Goal: Information Seeking & Learning: Learn about a topic

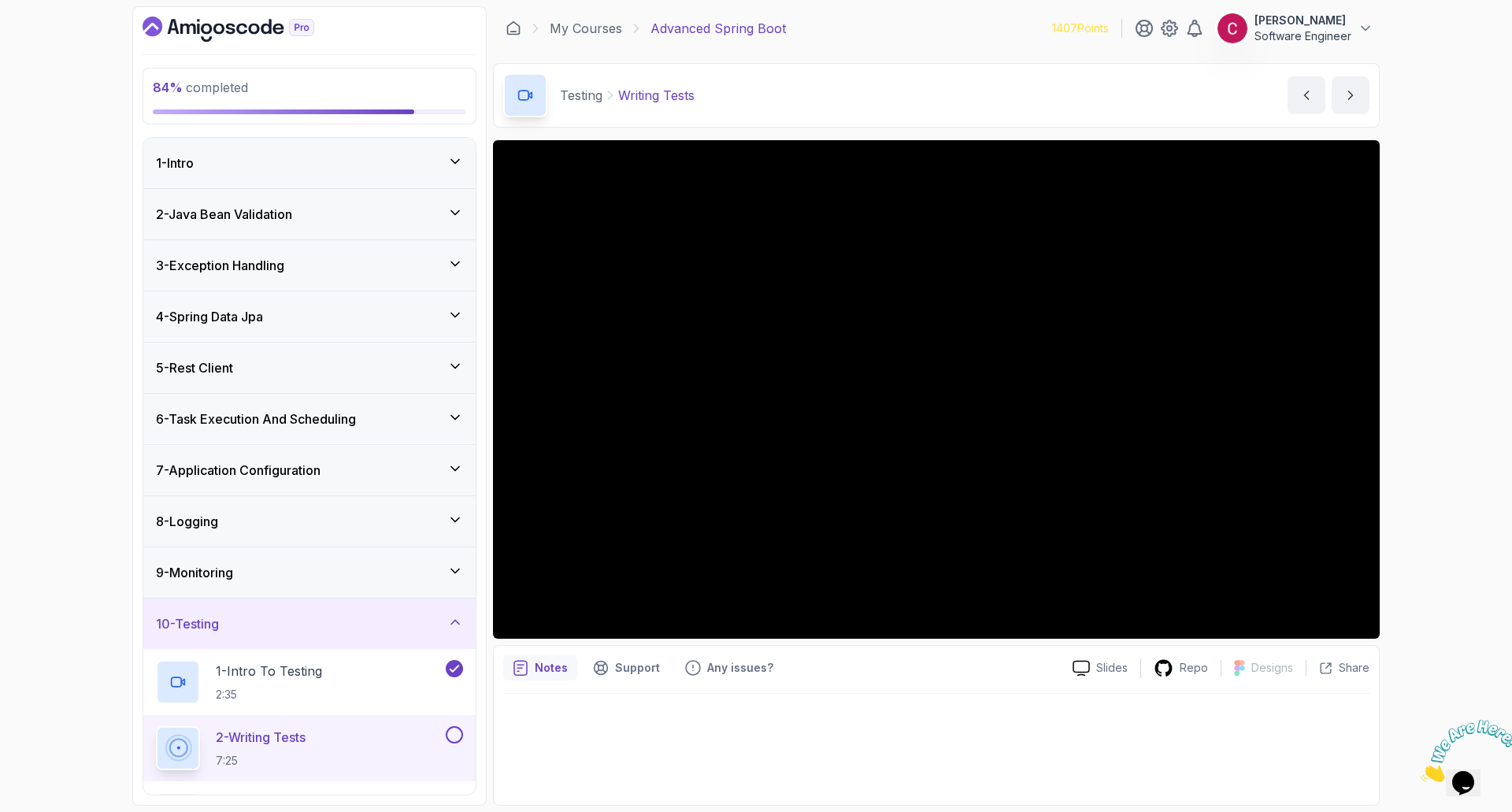
scroll to position [165, 0]
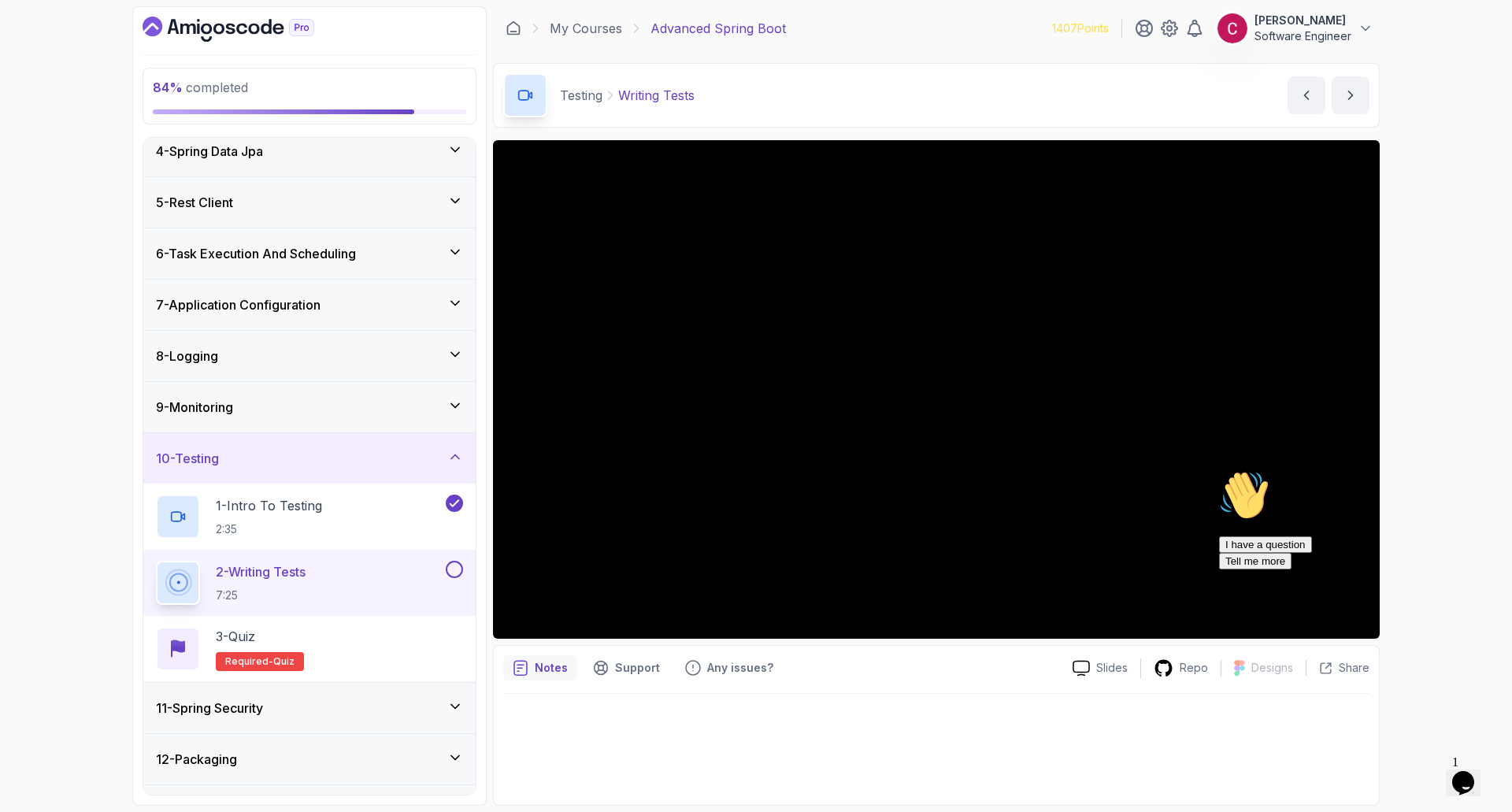
click at [1470, 470] on div "Chat attention grabber" at bounding box center [1360, 470] width 283 height 0
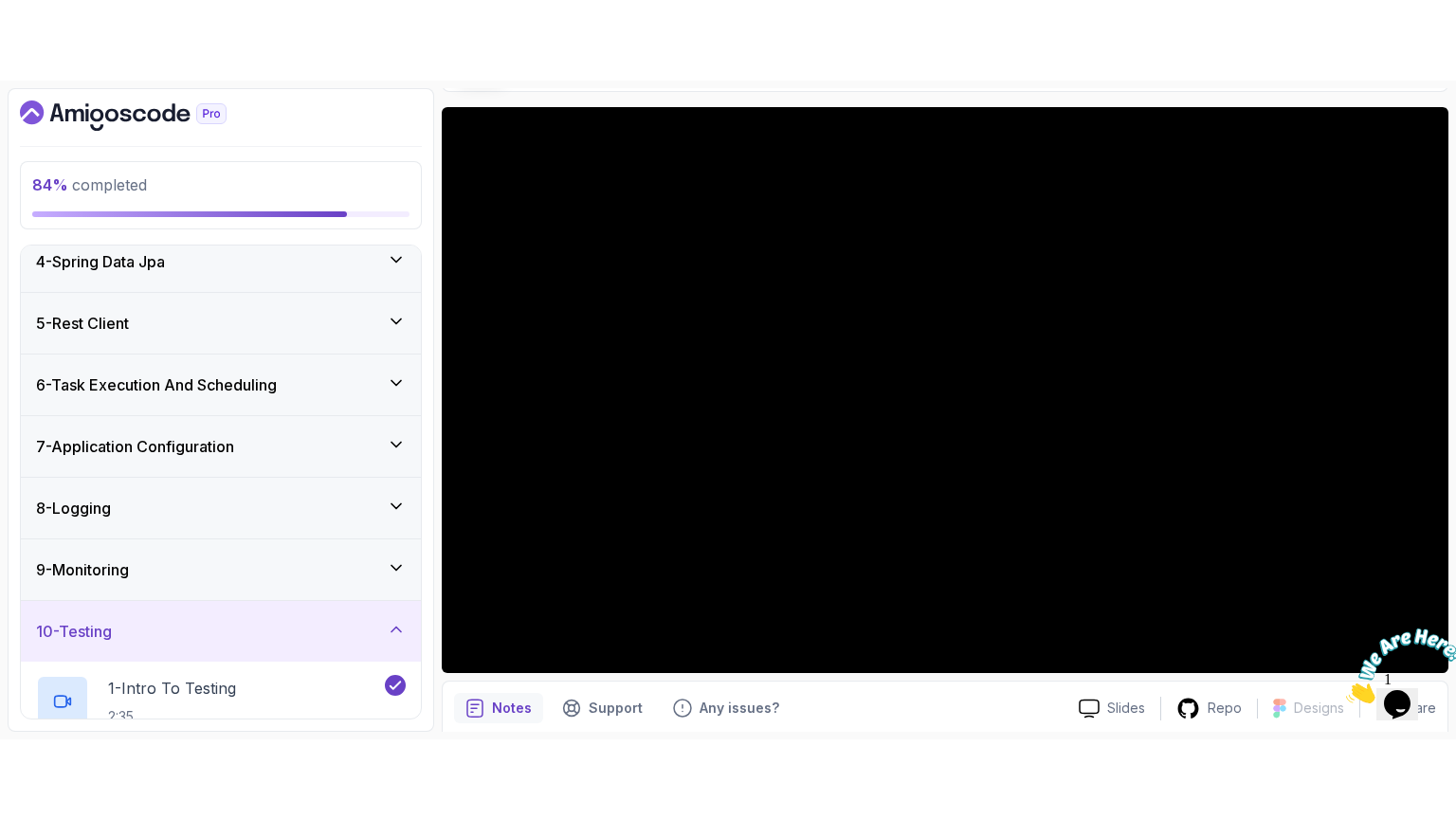
scroll to position [214, 0]
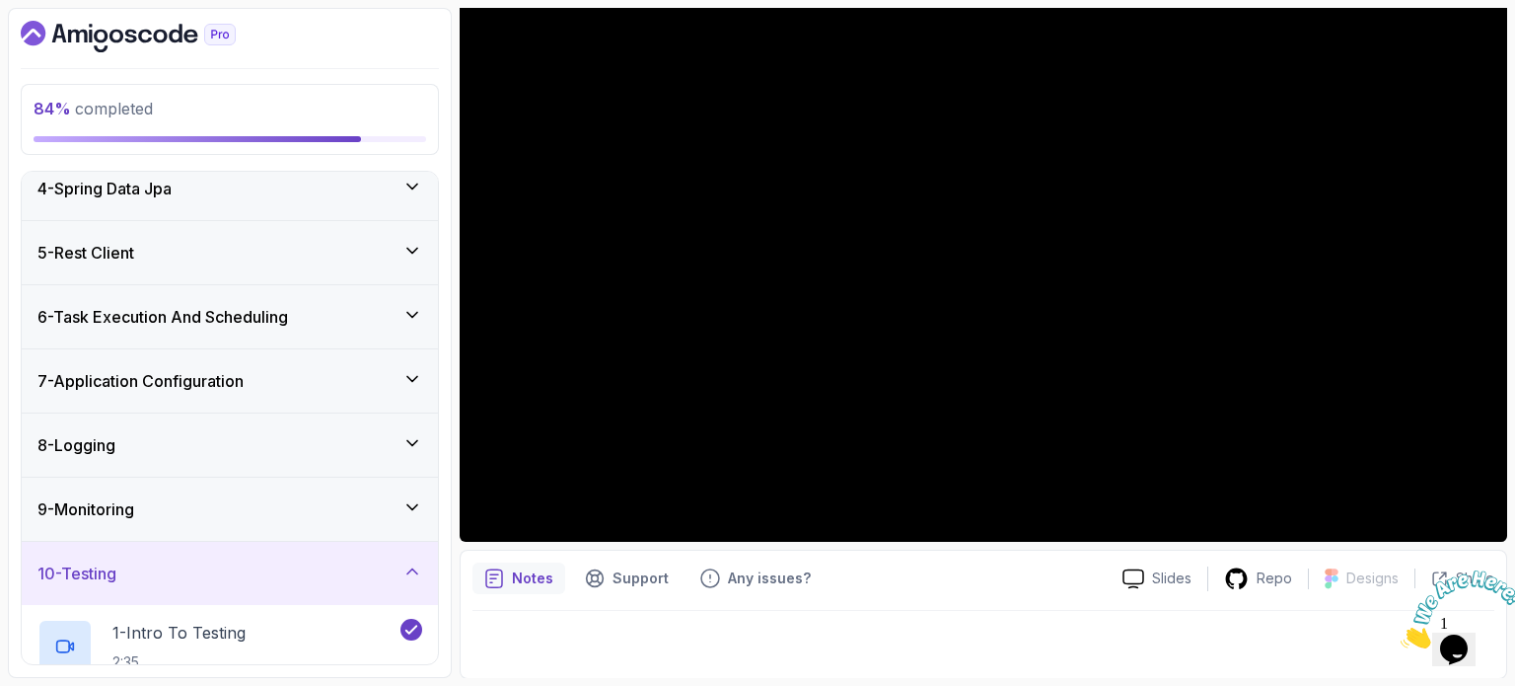
click at [1401, 634] on icon "Close" at bounding box center [1401, 642] width 0 height 17
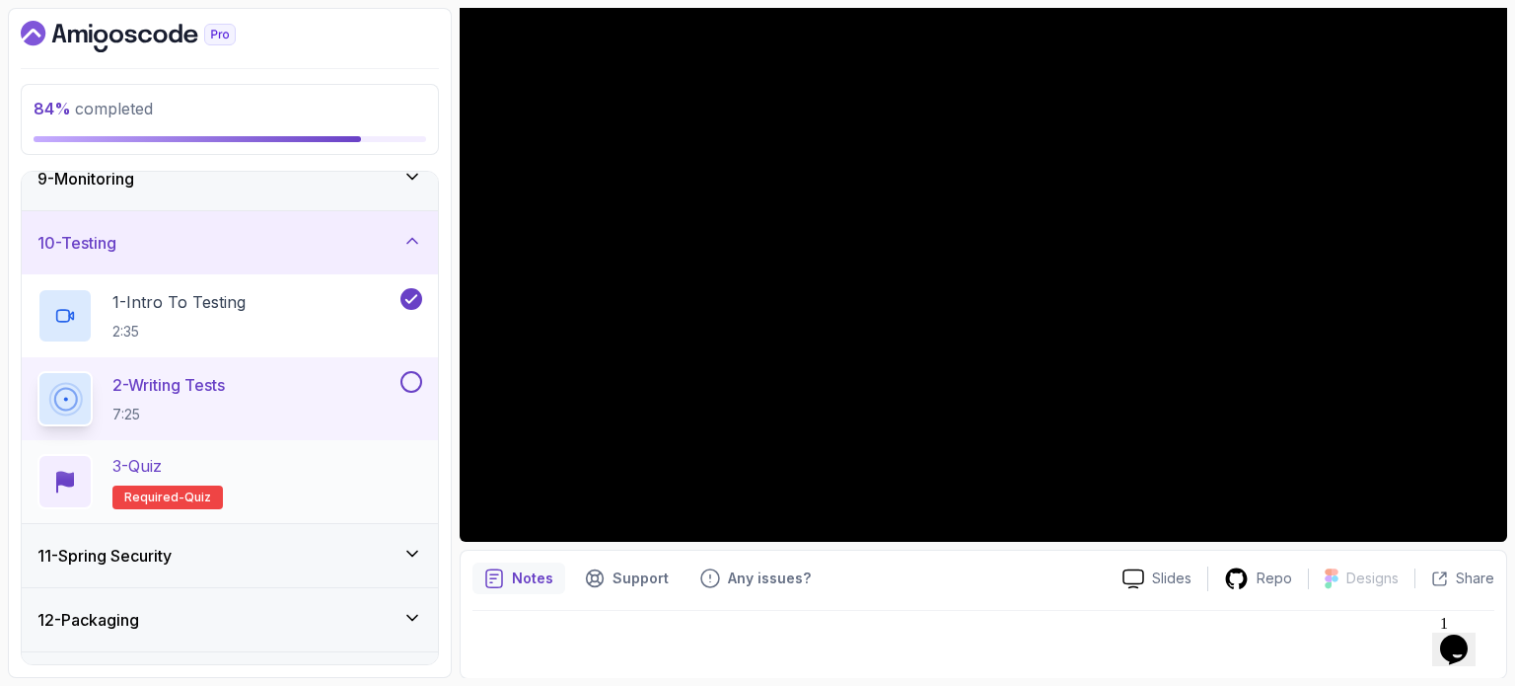
scroll to position [552, 0]
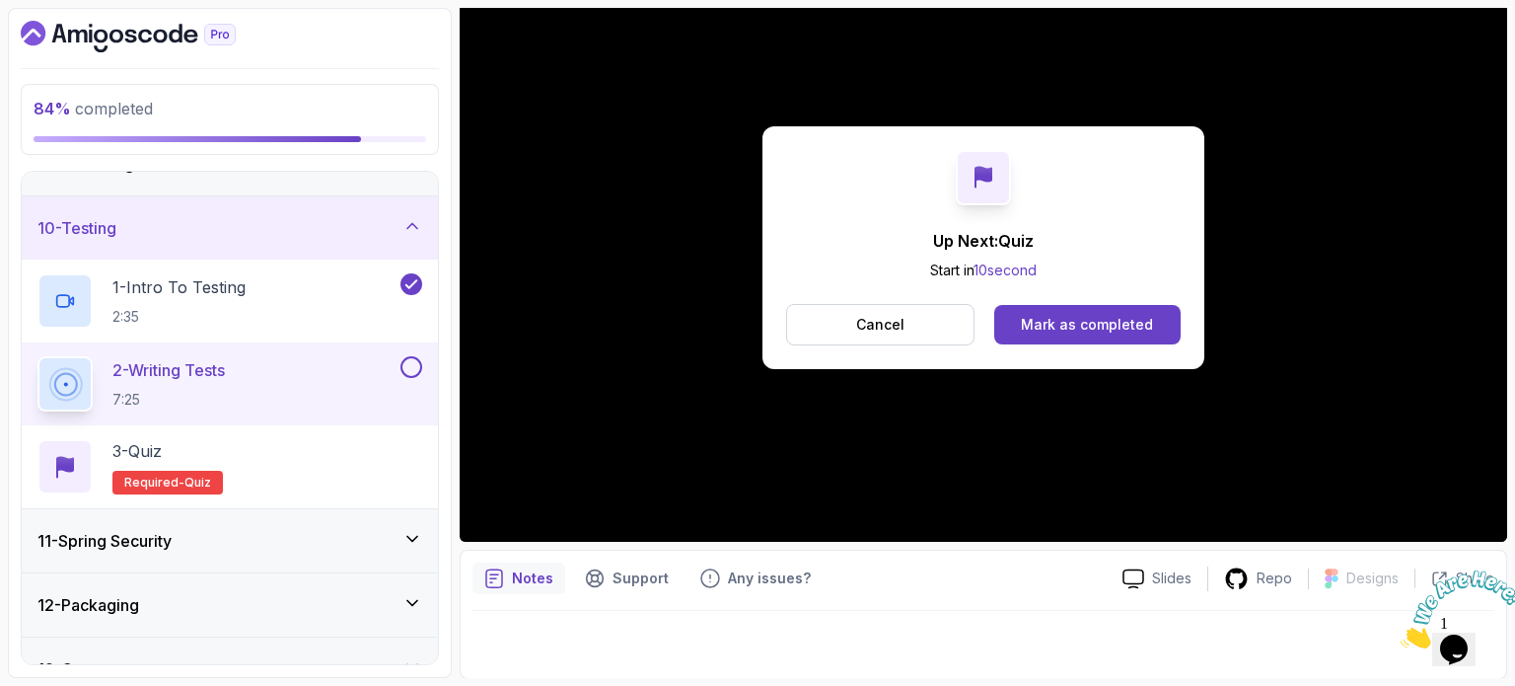
click at [1121, 300] on div "Up Next: Quiz Start in 10 second Cancel Mark as completed" at bounding box center [984, 247] width 442 height 243
click at [1102, 321] on div "Mark as completed" at bounding box center [1087, 325] width 132 height 20
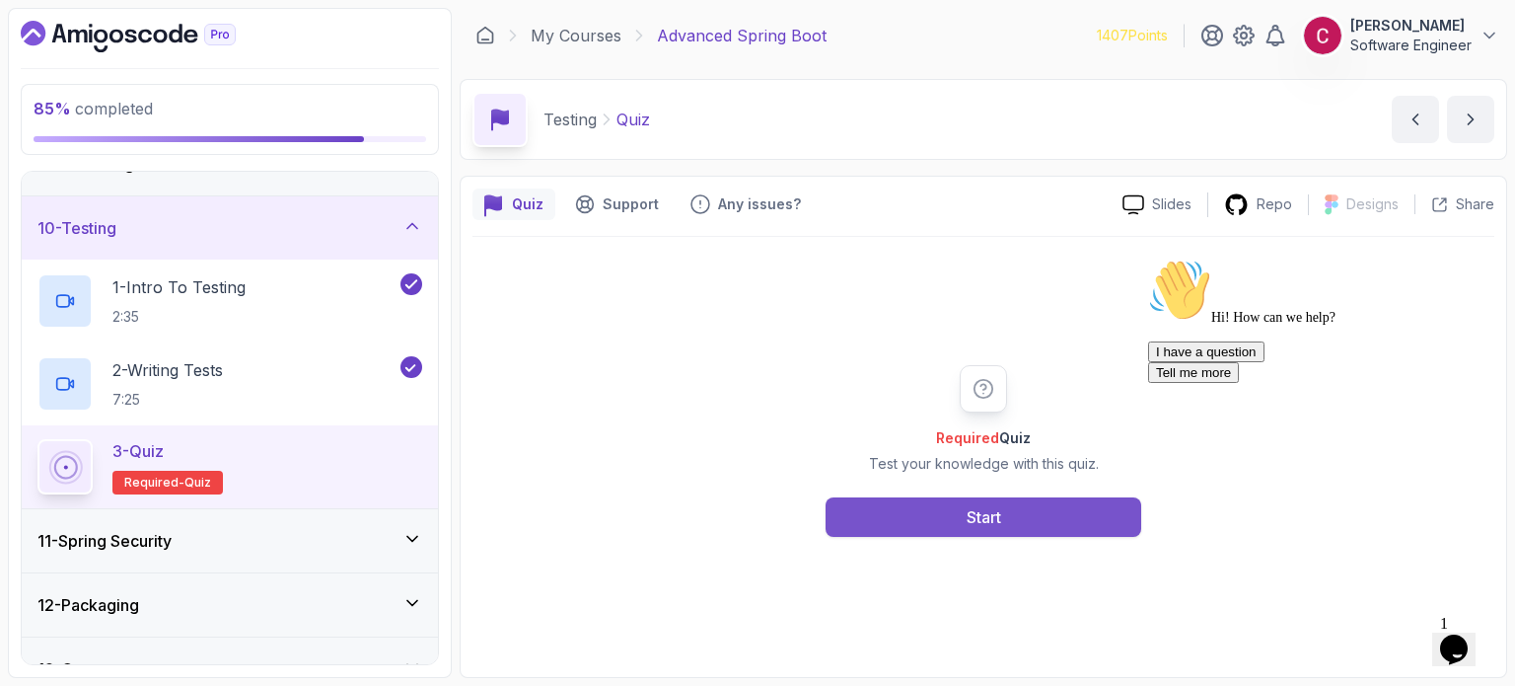
click at [1011, 509] on button "Start" at bounding box center [984, 516] width 316 height 39
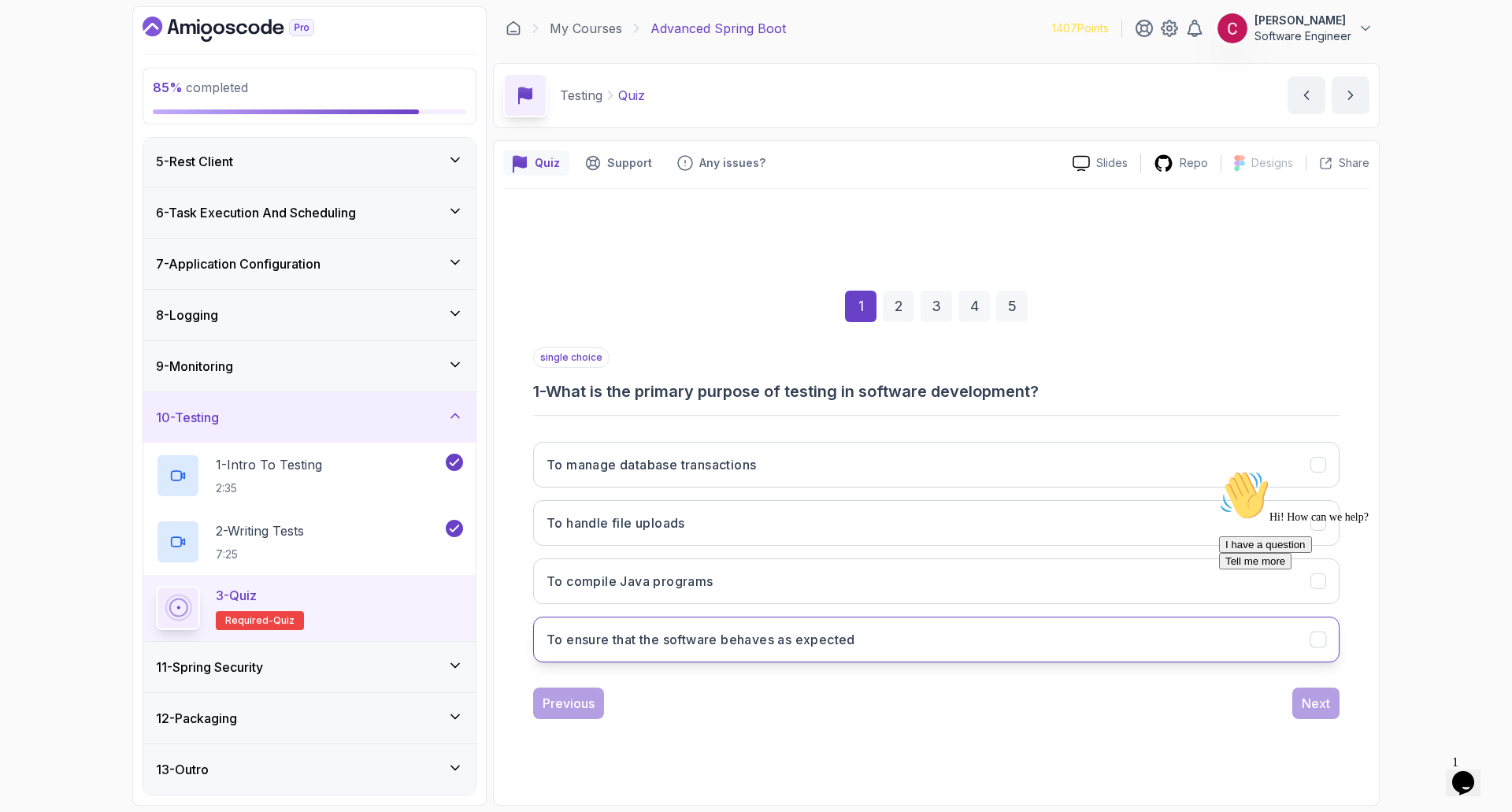
click at [661, 647] on h3 "To ensure that the software behaves as expected" at bounding box center [701, 640] width 309 height 19
click at [1299, 569] on div "I have a question Tell me more" at bounding box center [1360, 553] width 283 height 33
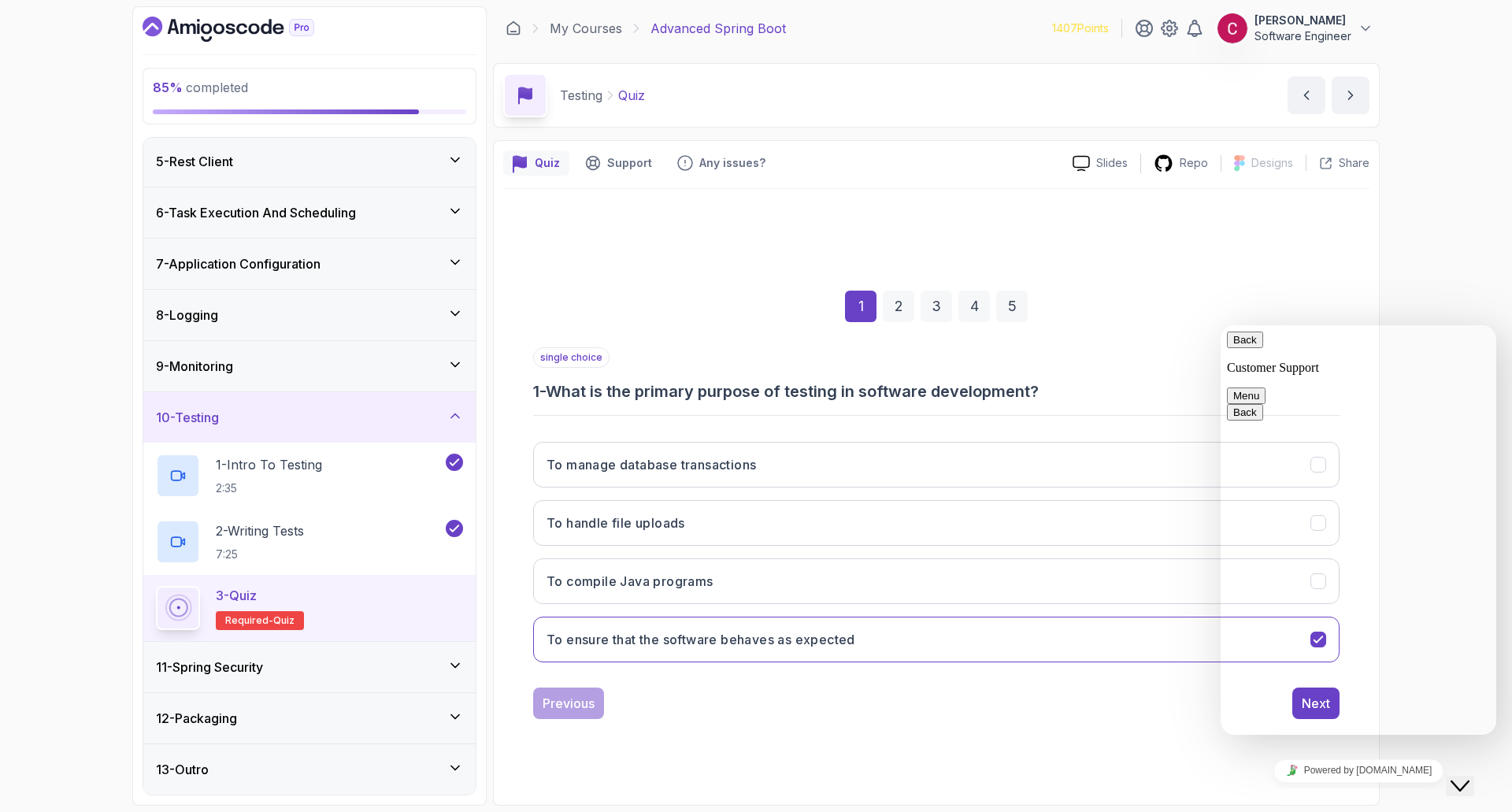
click at [1255, 347] on button "Back" at bounding box center [1245, 339] width 36 height 17
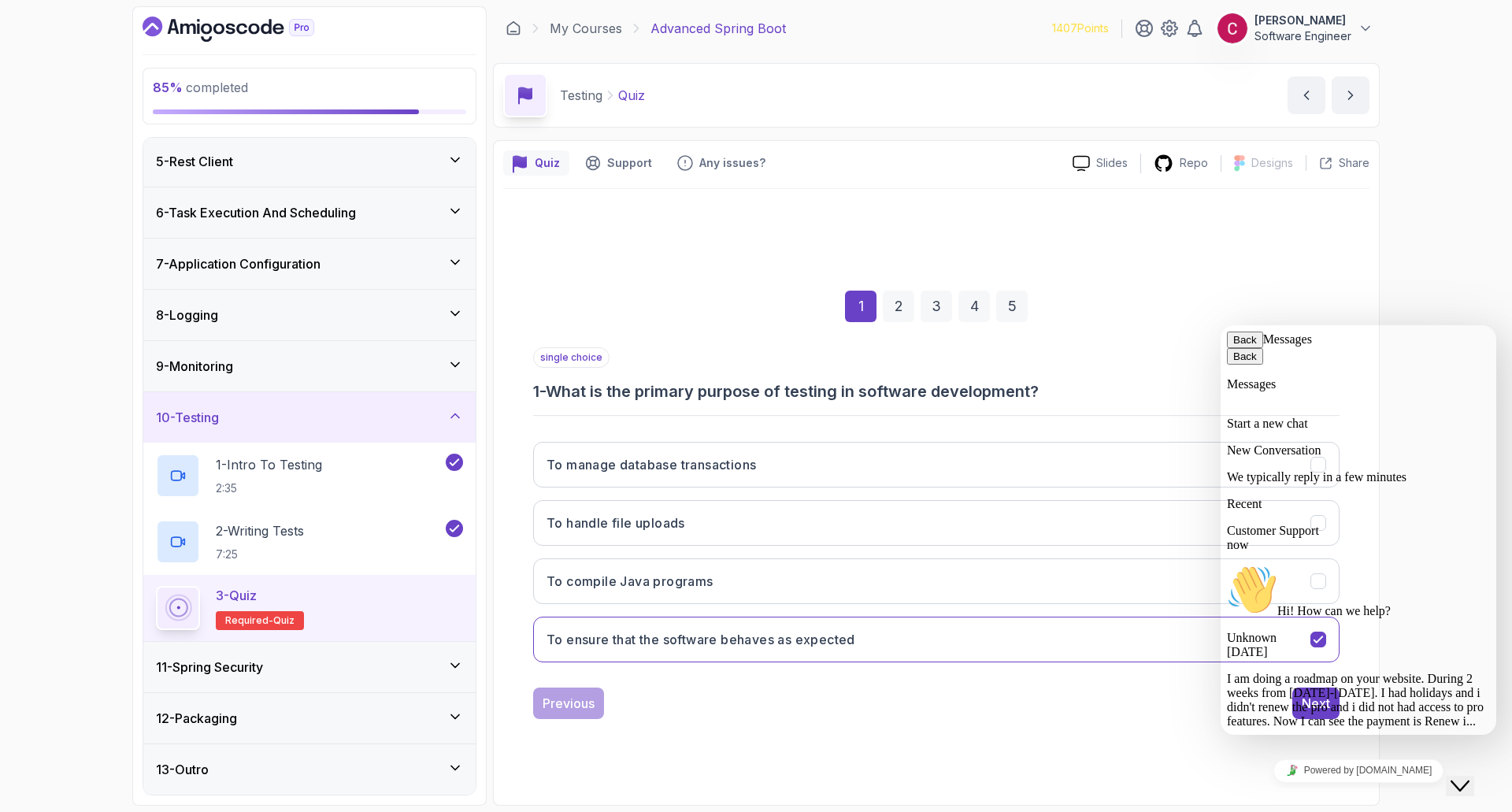
click at [1470, 777] on icon "Close Chat This icon closes the chat window." at bounding box center [1460, 786] width 19 height 19
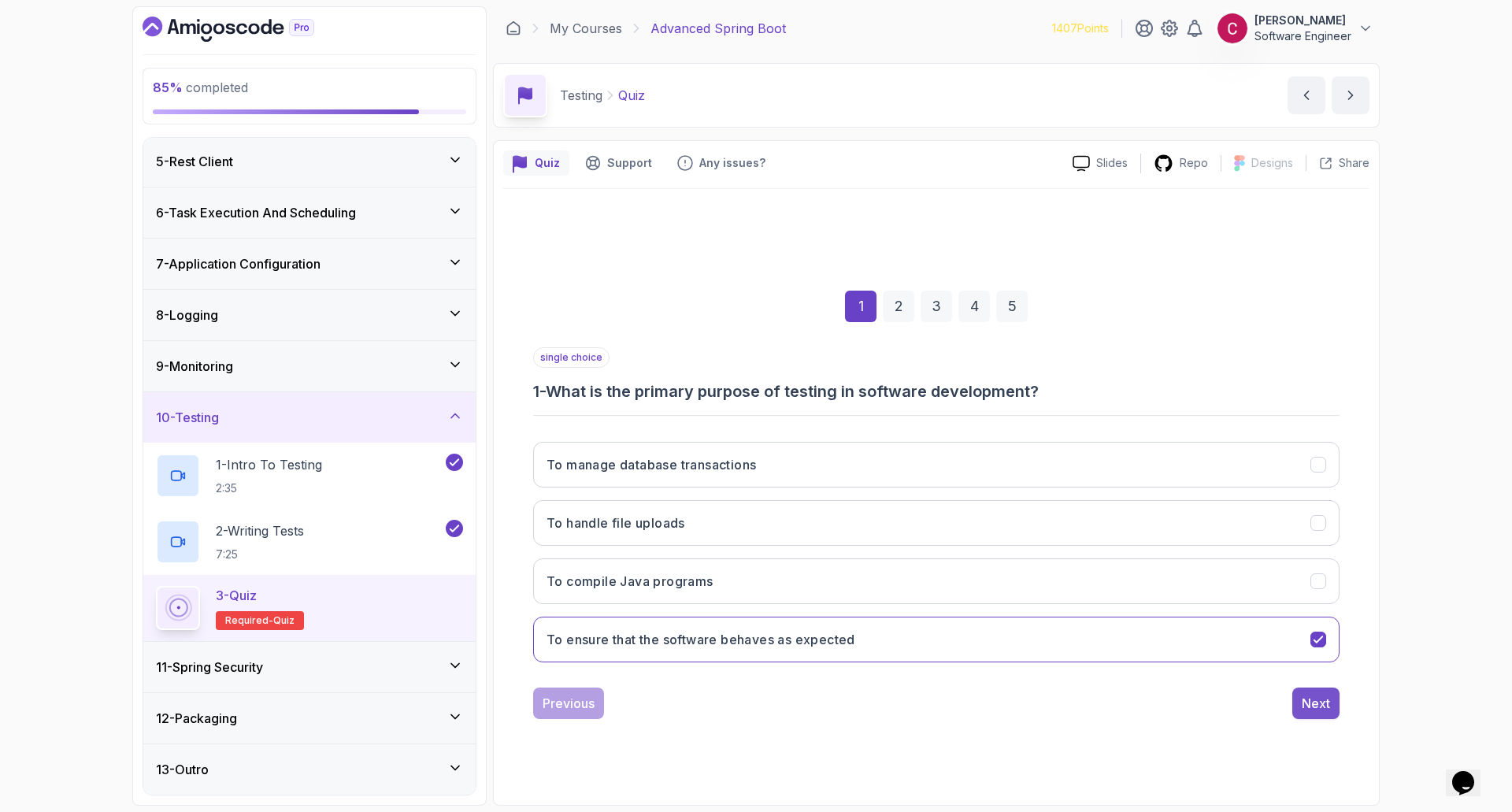
click at [1322, 707] on div "Next" at bounding box center [1316, 703] width 29 height 19
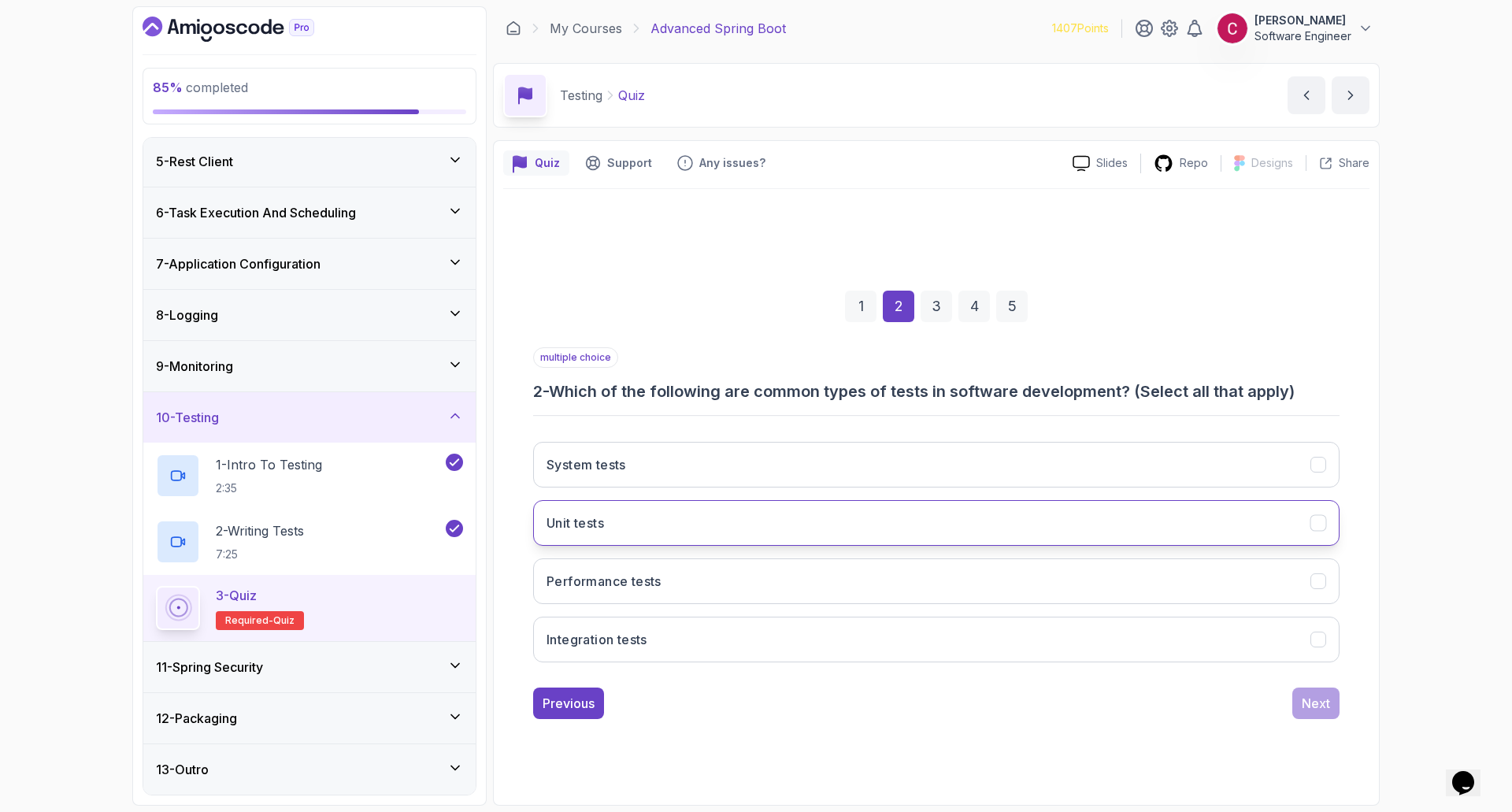
click at [631, 515] on button "Unit tests" at bounding box center [936, 522] width 806 height 46
click at [646, 637] on h3 "Integration tests" at bounding box center [597, 640] width 101 height 19
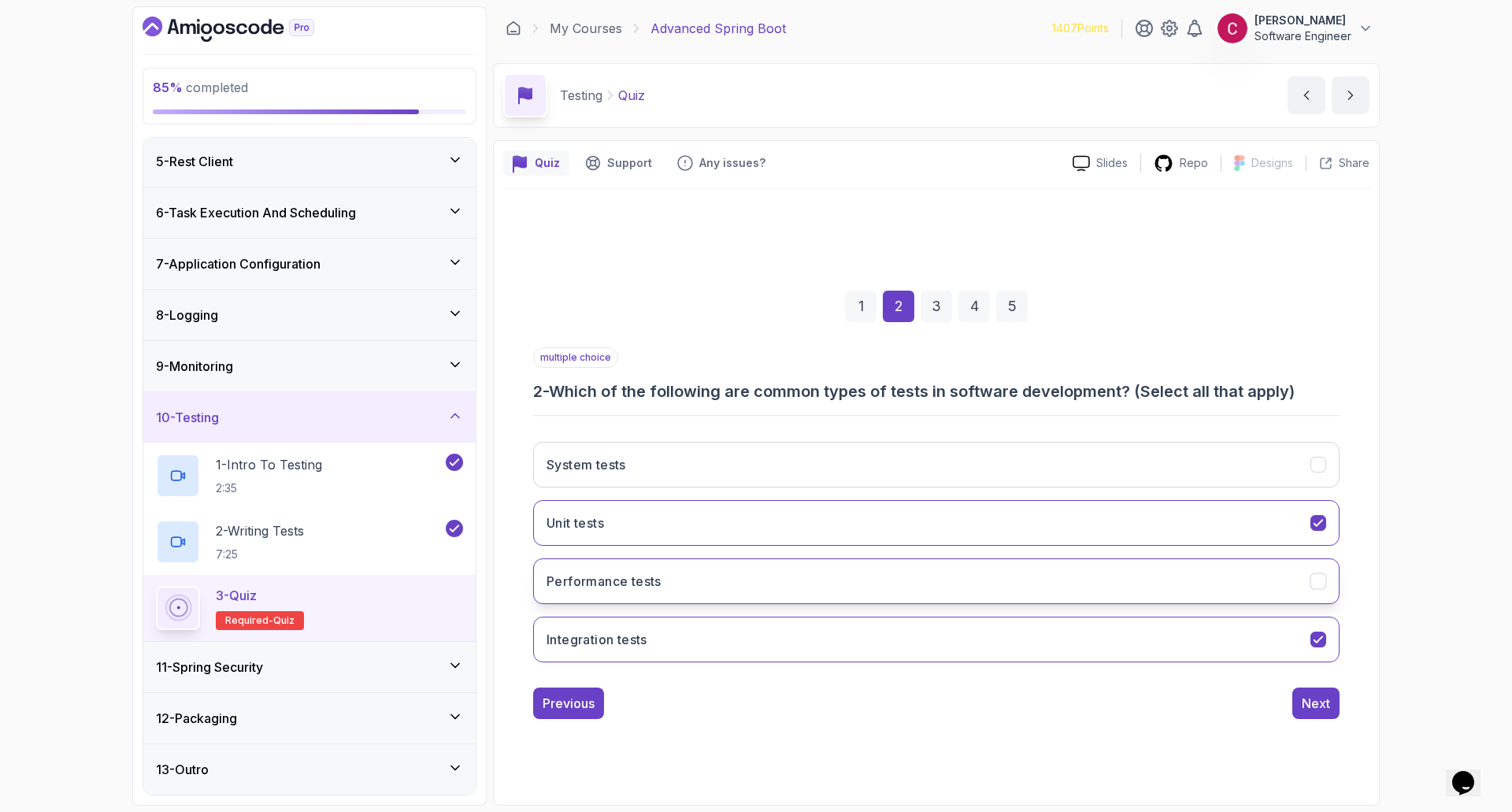
click at [637, 588] on h3 "Performance tests" at bounding box center [604, 581] width 115 height 19
click at [1309, 709] on div "Next" at bounding box center [1316, 703] width 29 height 19
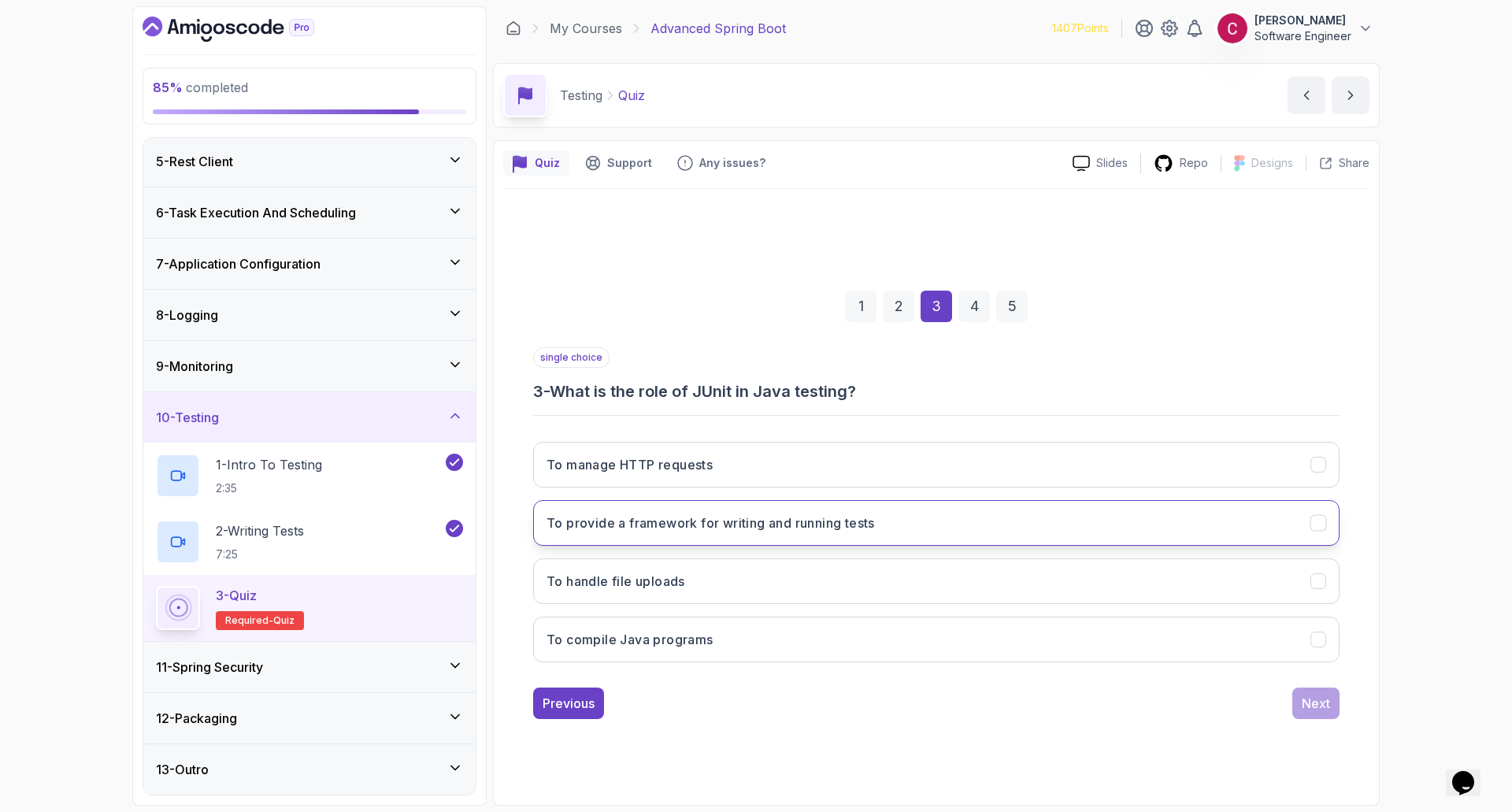
click at [1071, 511] on button "To provide a framework for writing and running tests" at bounding box center [936, 522] width 806 height 46
click at [1316, 699] on div "Next" at bounding box center [1316, 703] width 29 height 19
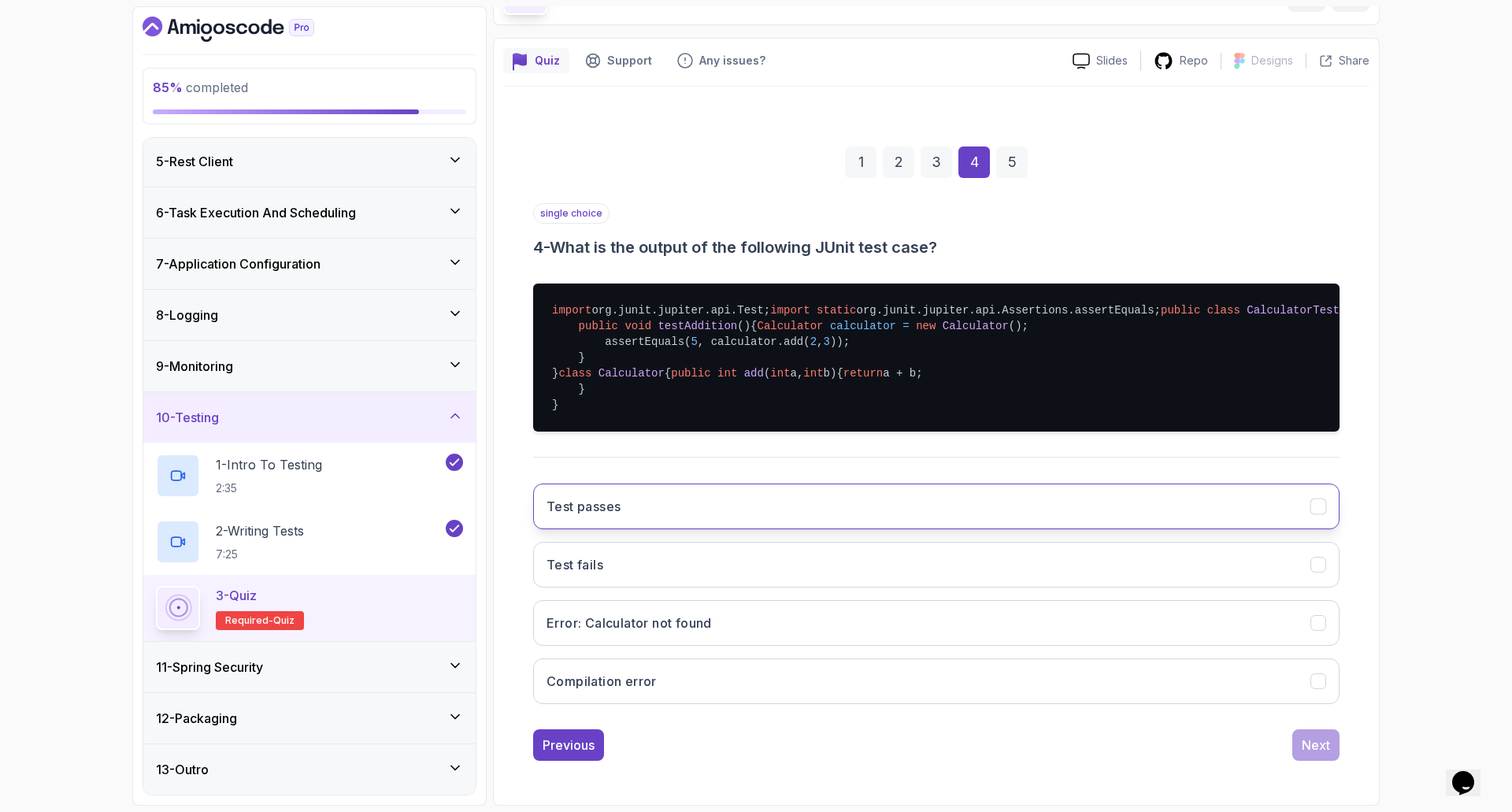
scroll to position [256, 0]
click at [810, 499] on button "Test passes" at bounding box center [936, 506] width 806 height 46
click at [1312, 752] on div "Next" at bounding box center [1316, 745] width 29 height 19
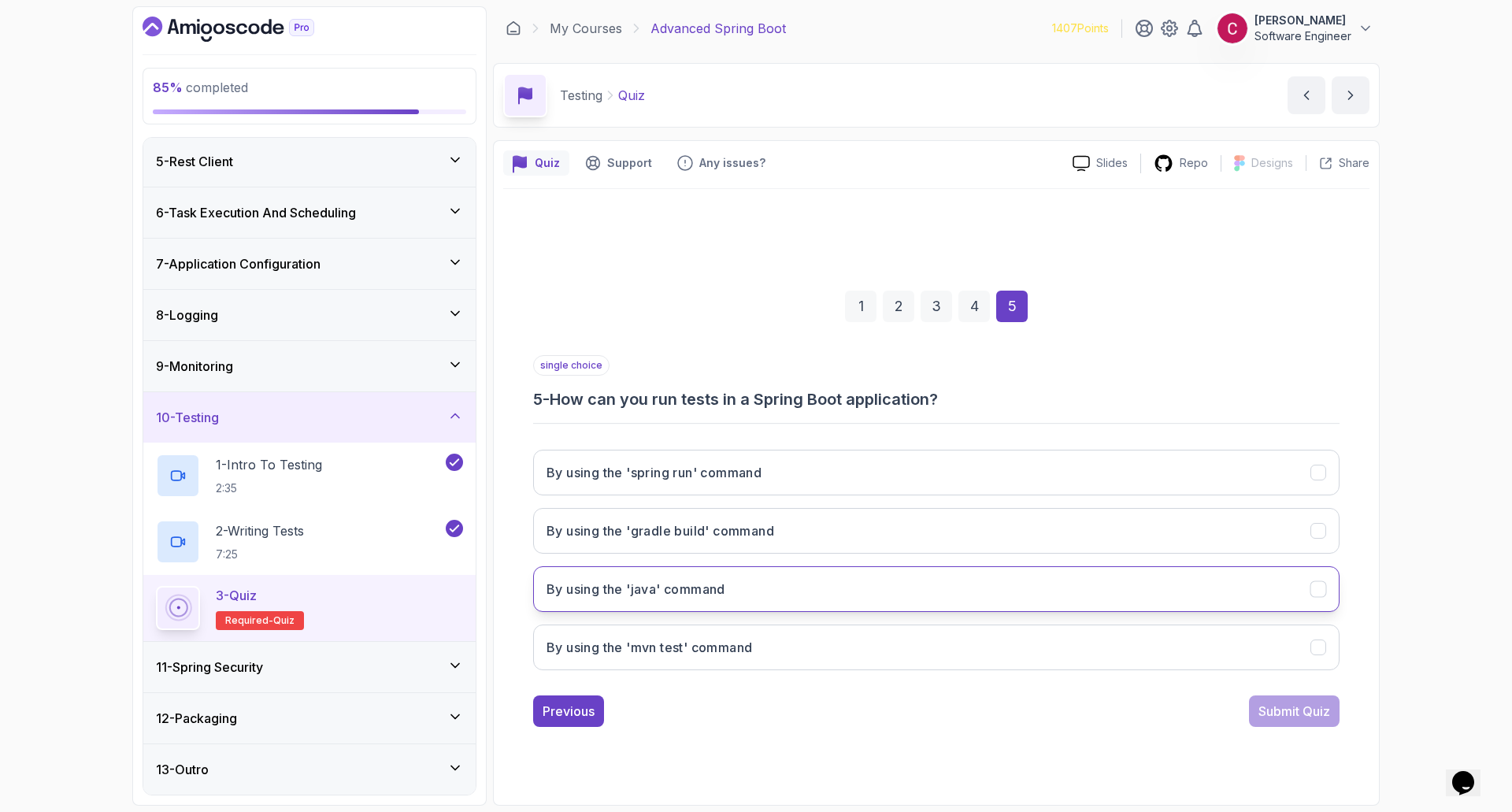
scroll to position [0, 0]
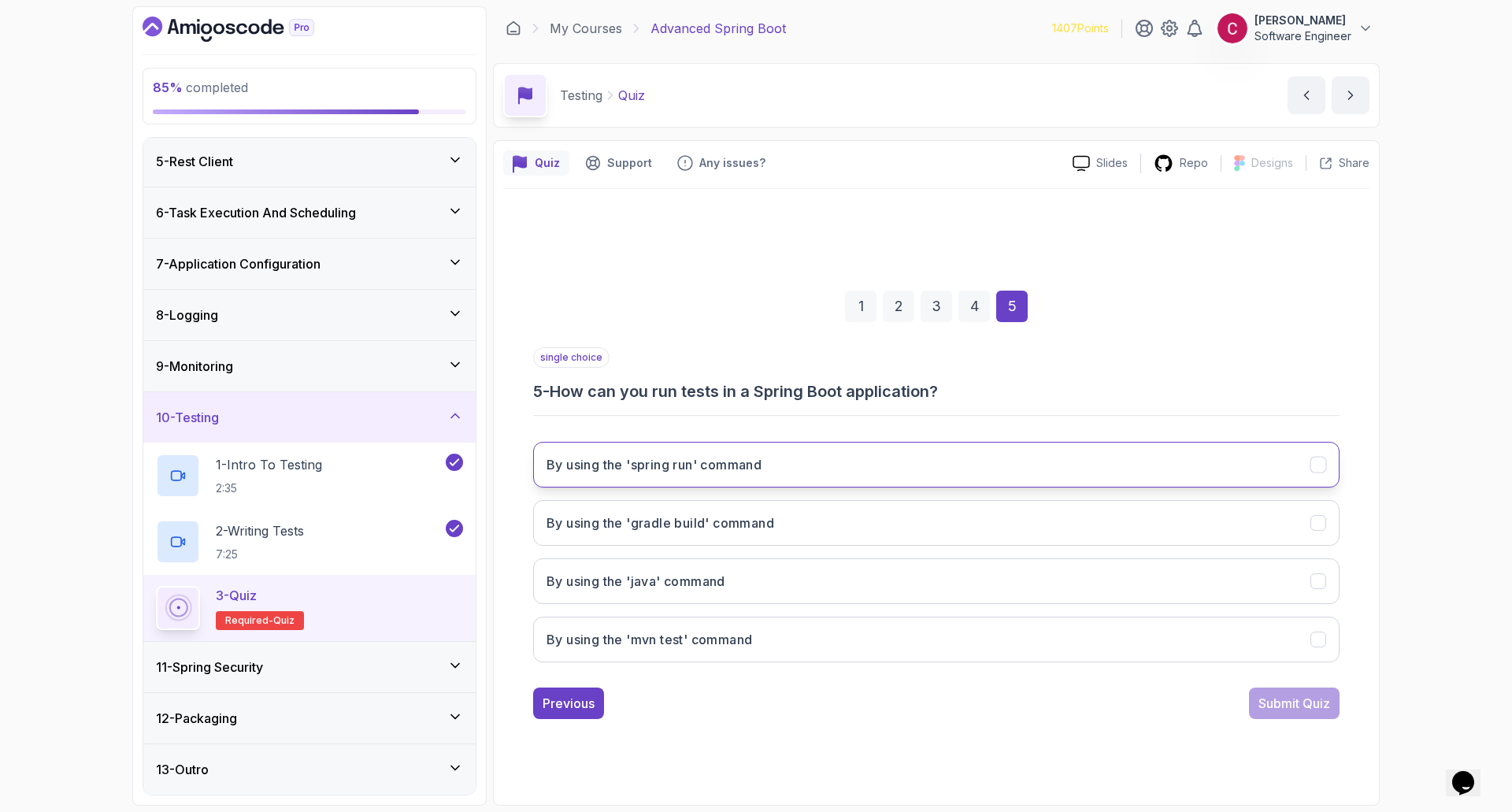
click at [688, 462] on h3 "By using the 'spring run' command" at bounding box center [654, 465] width 215 height 19
click at [1300, 702] on div "Submit Quiz" at bounding box center [1295, 703] width 72 height 19
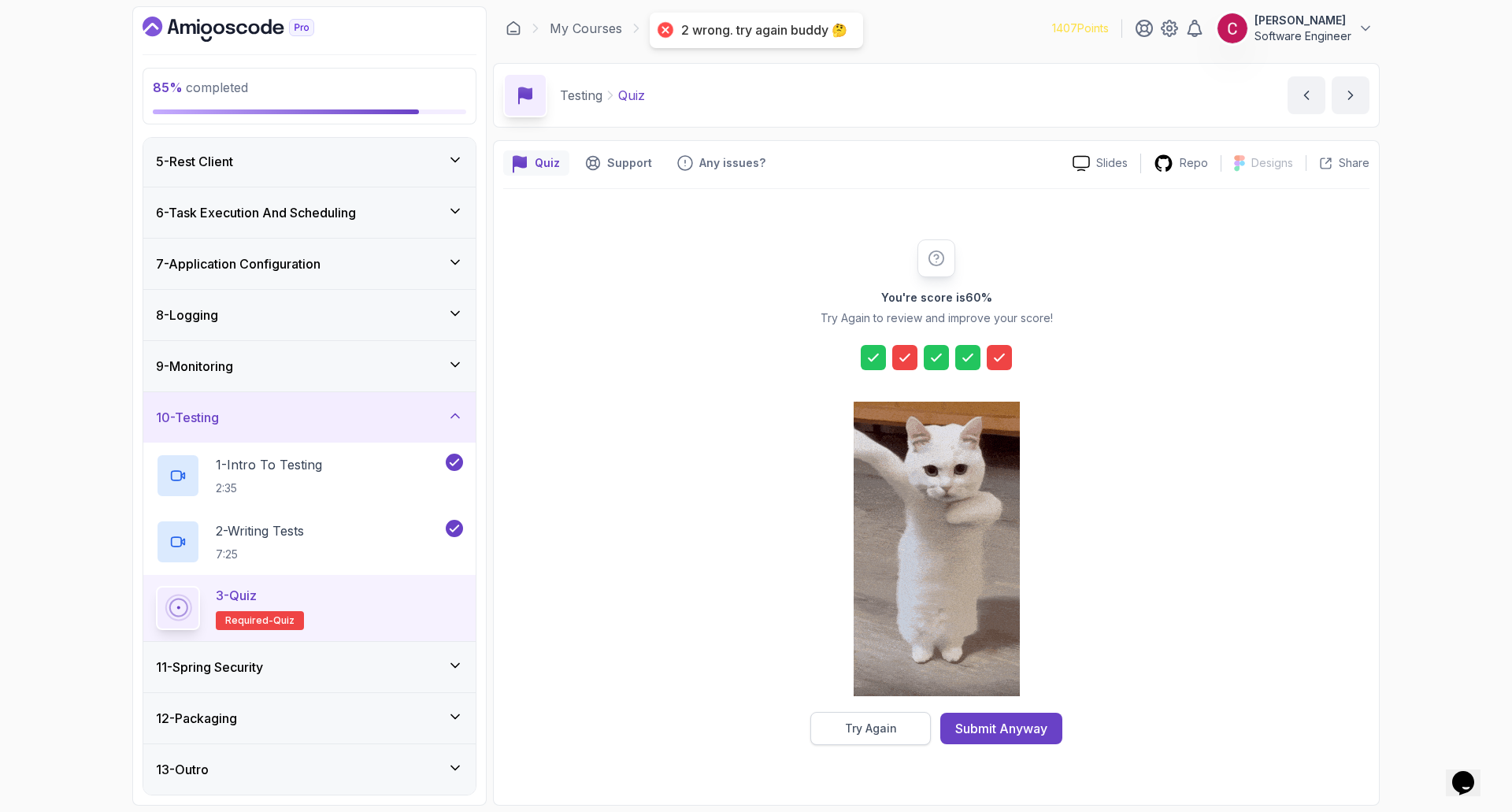
click at [925, 723] on div "Try Again Submit Anyway" at bounding box center [936, 728] width 252 height 33
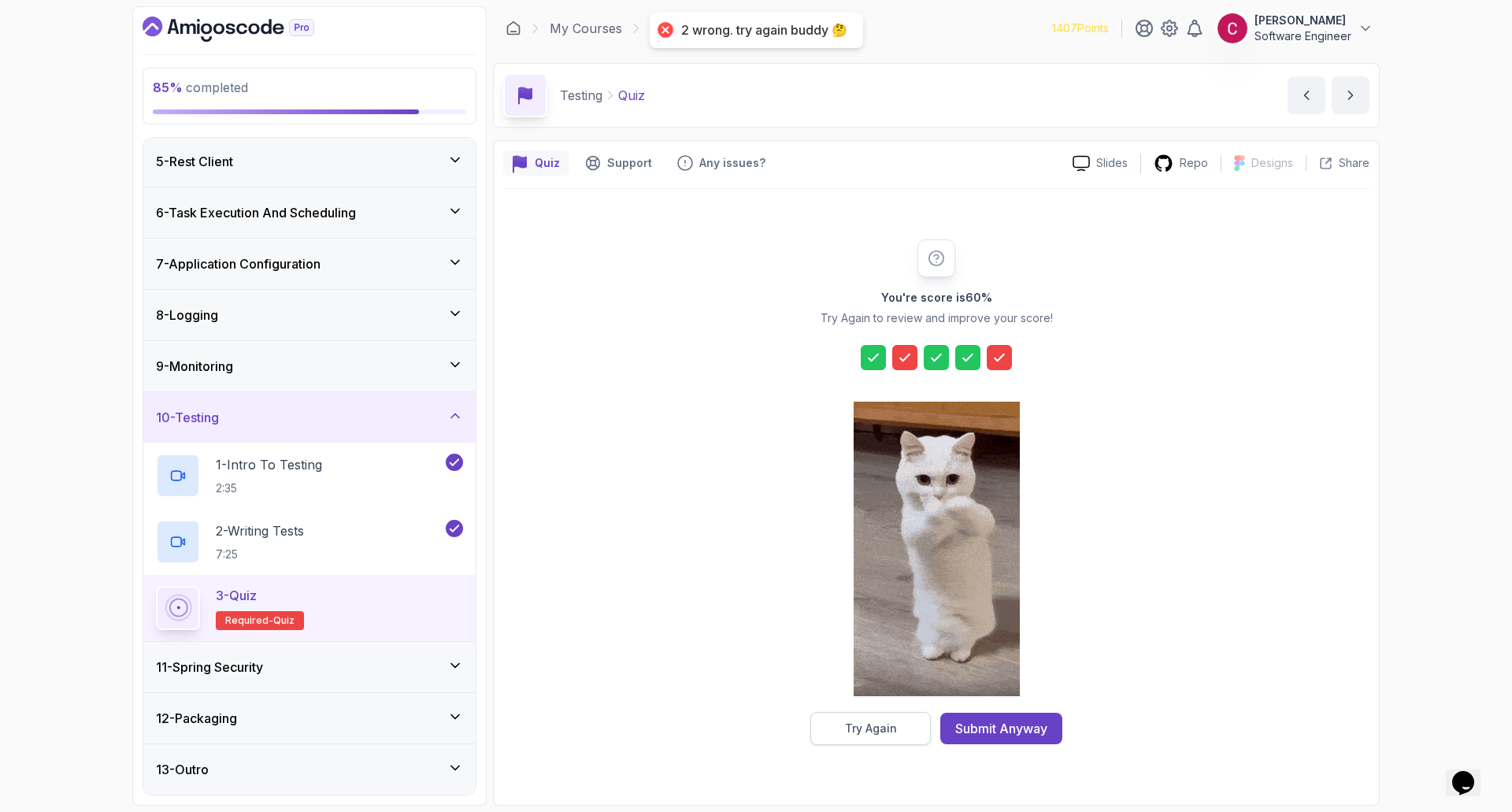
click at [897, 722] on button "Try Again" at bounding box center [870, 728] width 121 height 33
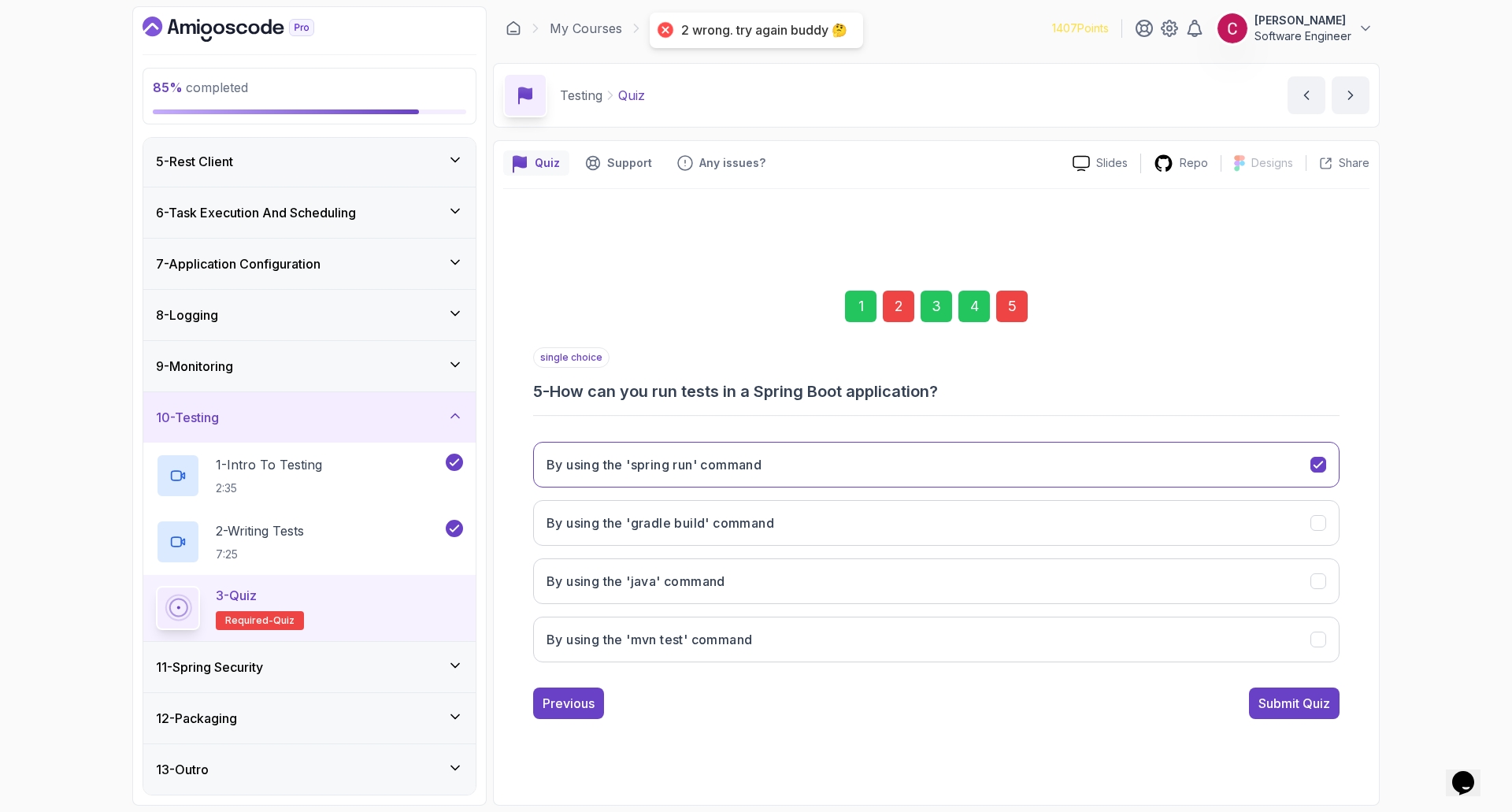
click at [893, 312] on div "2" at bounding box center [898, 306] width 31 height 31
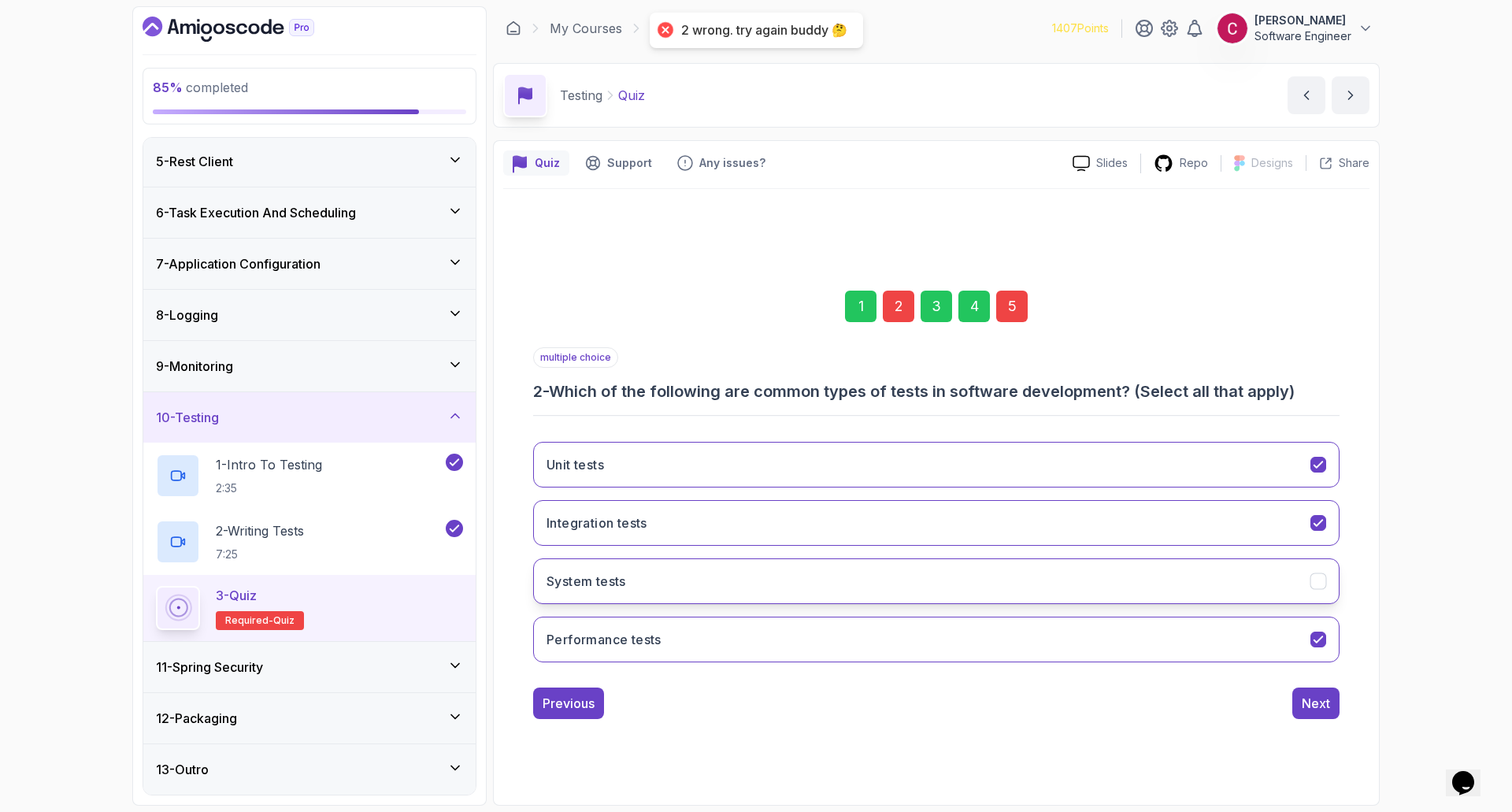
click at [703, 574] on button "System tests" at bounding box center [936, 580] width 806 height 46
drag, startPoint x: 1324, startPoint y: 703, endPoint x: 1317, endPoint y: 695, distance: 10.6
click at [1322, 703] on div "Next" at bounding box center [1316, 703] width 29 height 19
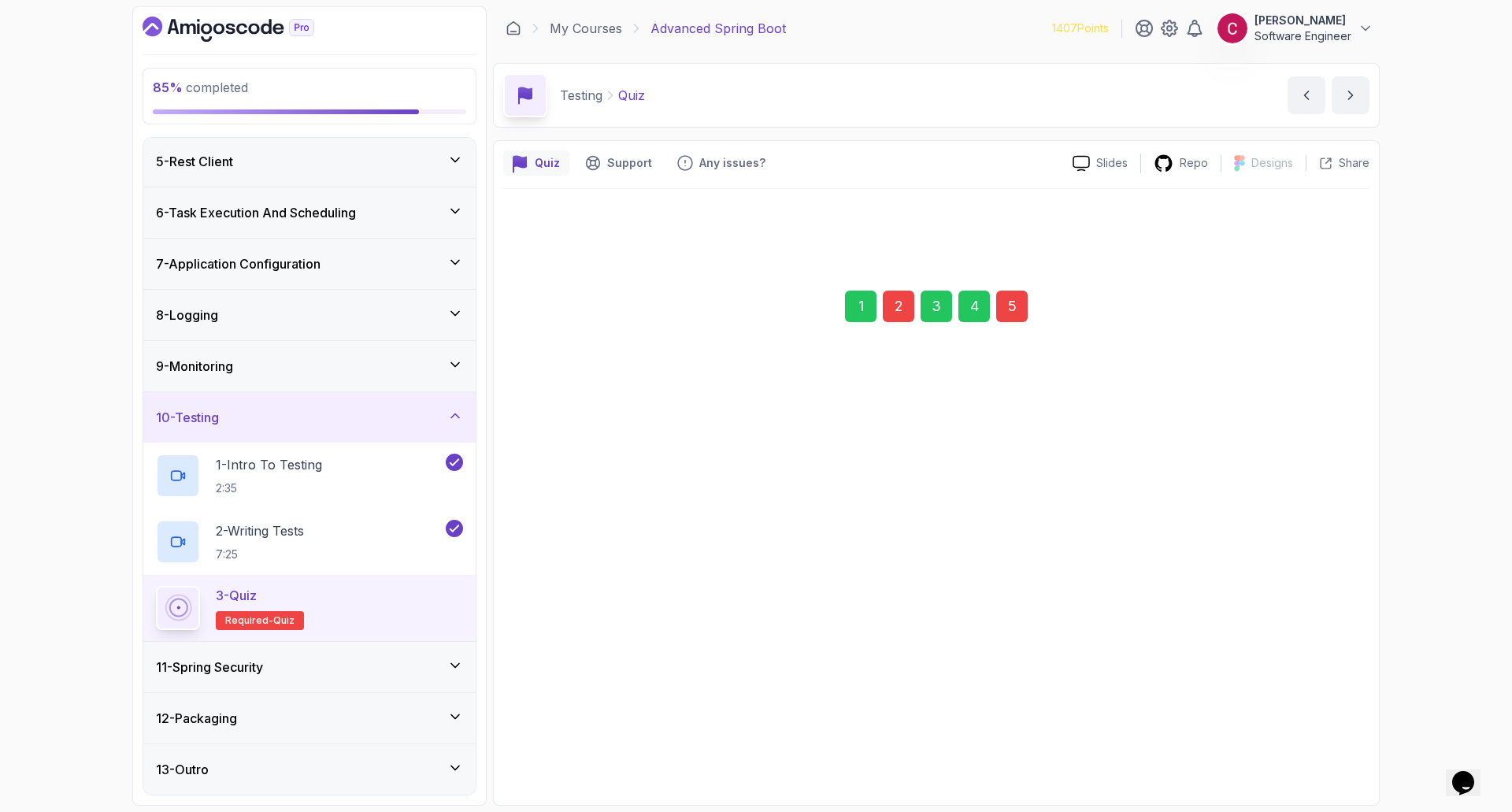
click at [1020, 310] on div "5" at bounding box center [1011, 306] width 31 height 31
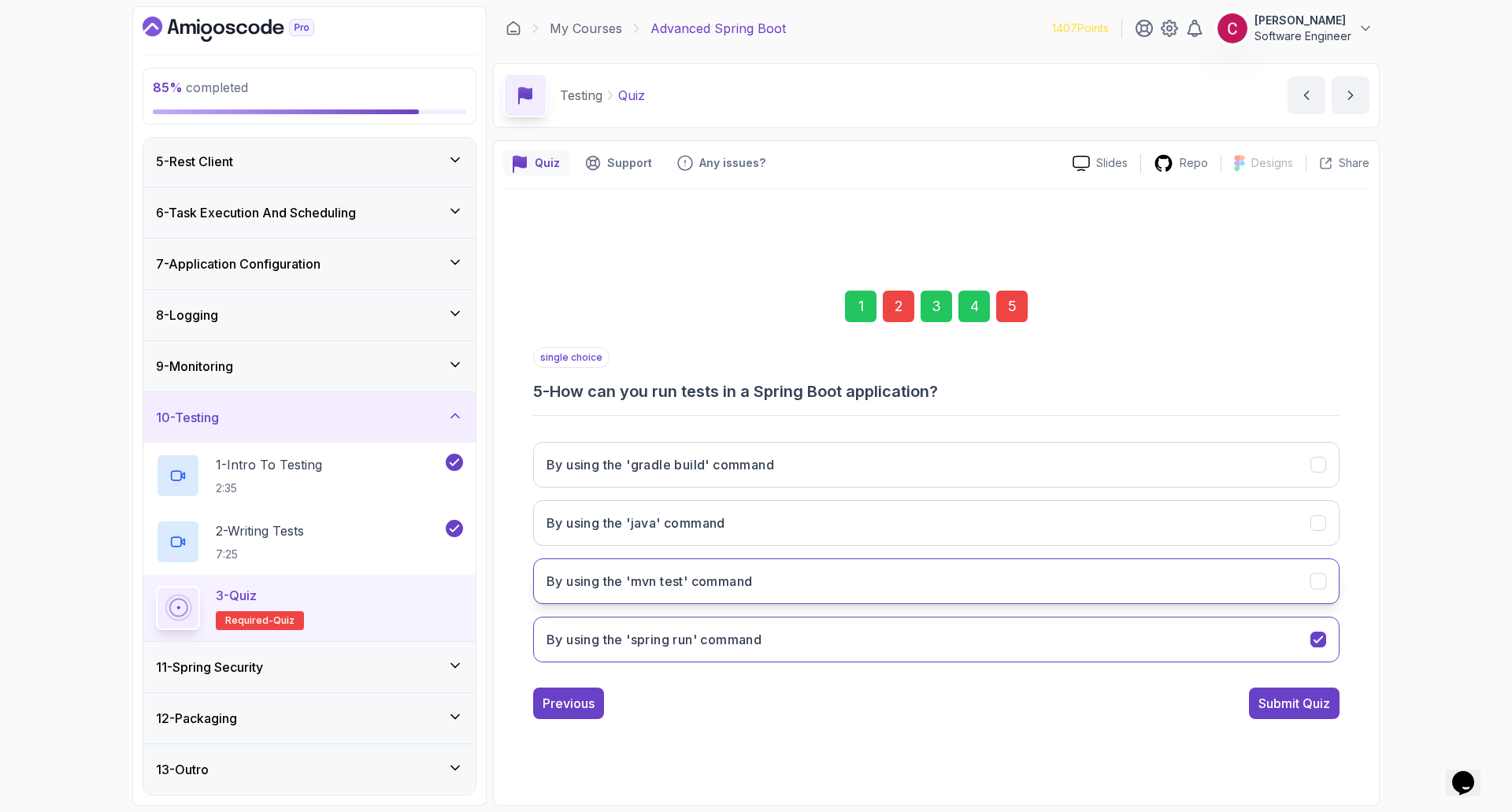
click at [723, 577] on h3 "By using the 'mvn test' command" at bounding box center [650, 581] width 206 height 19
click at [724, 636] on h3 "By using the 'spring run' command" at bounding box center [654, 640] width 215 height 19
click at [738, 594] on button "By using the 'mvn test' command" at bounding box center [936, 580] width 806 height 46
drag, startPoint x: 1322, startPoint y: 697, endPoint x: 1295, endPoint y: 664, distance: 42.6
click at [1323, 697] on div "Submit Quiz" at bounding box center [1295, 703] width 72 height 19
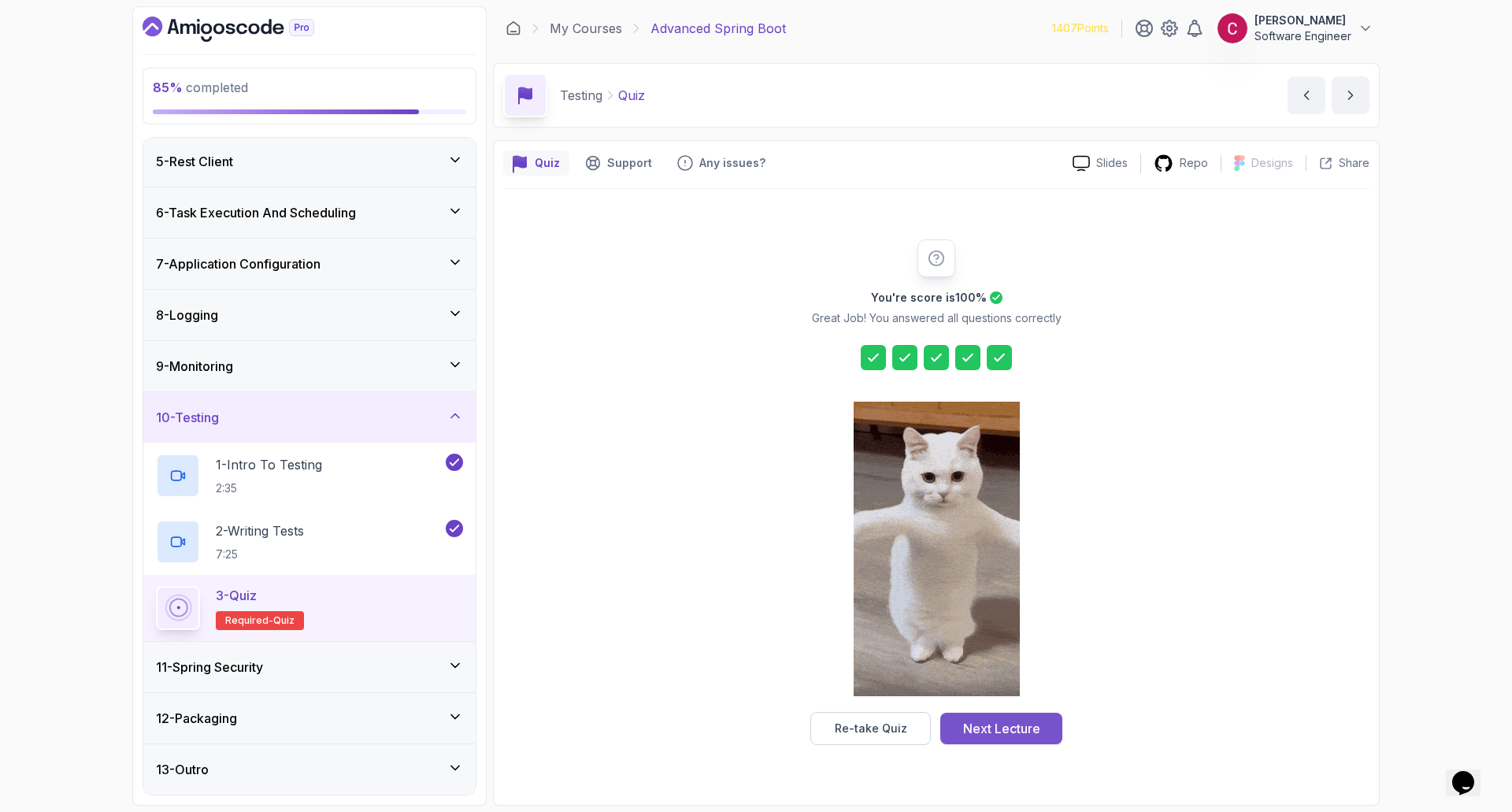
click at [996, 729] on div "Next Lecture" at bounding box center [1002, 729] width 77 height 19
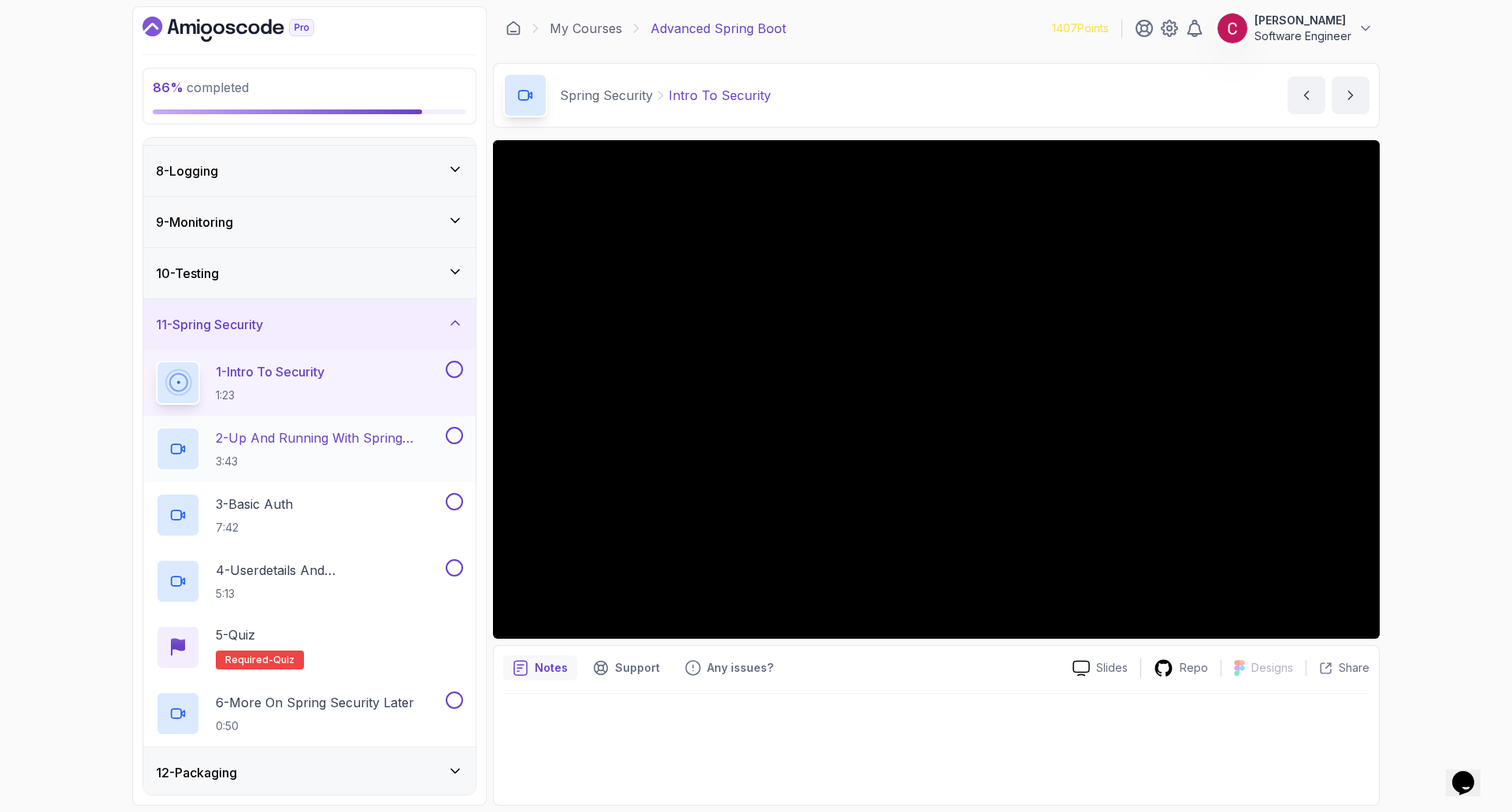
scroll to position [405, 0]
